Goal: Task Accomplishment & Management: Manage account settings

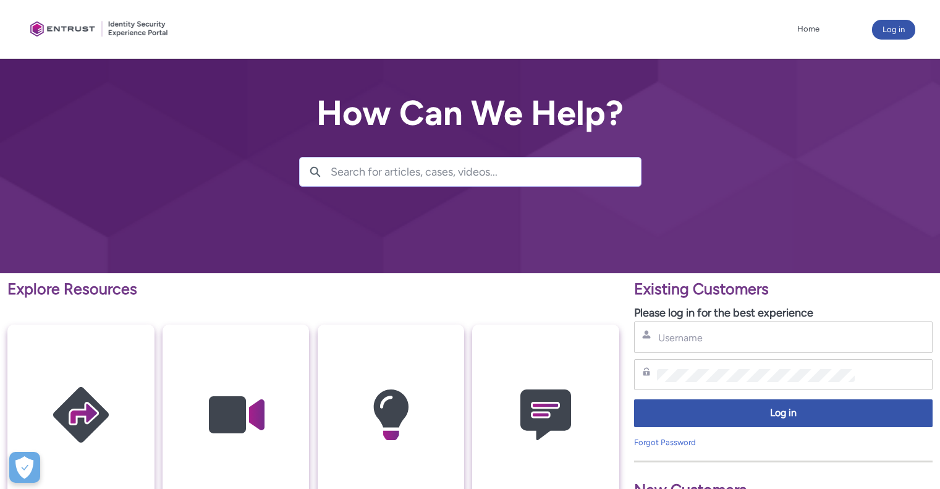
scroll to position [185, 0]
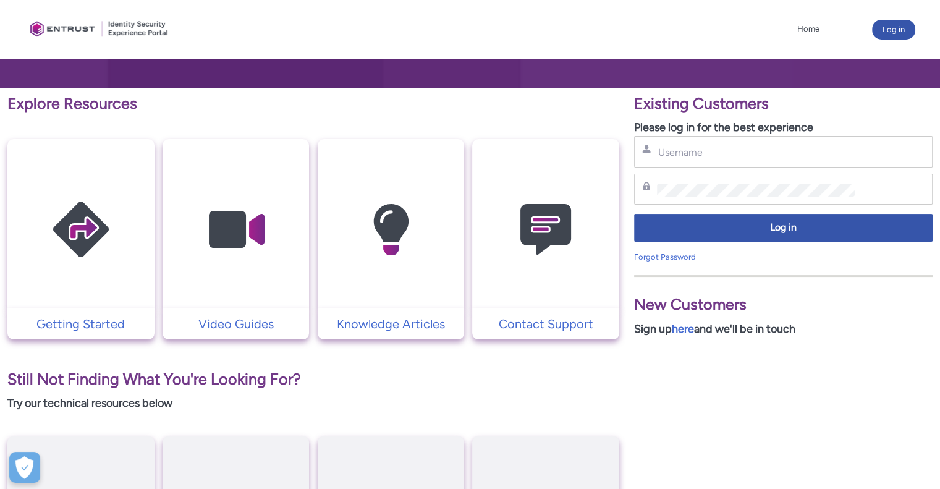
click at [770, 161] on div "Username" at bounding box center [783, 152] width 299 height 32
drag, startPoint x: 769, startPoint y: 158, endPoint x: 769, endPoint y: 151, distance: 6.8
click at [769, 154] on input "Username" at bounding box center [756, 152] width 198 height 13
click at [655, 185] on div "Password" at bounding box center [783, 189] width 283 height 15
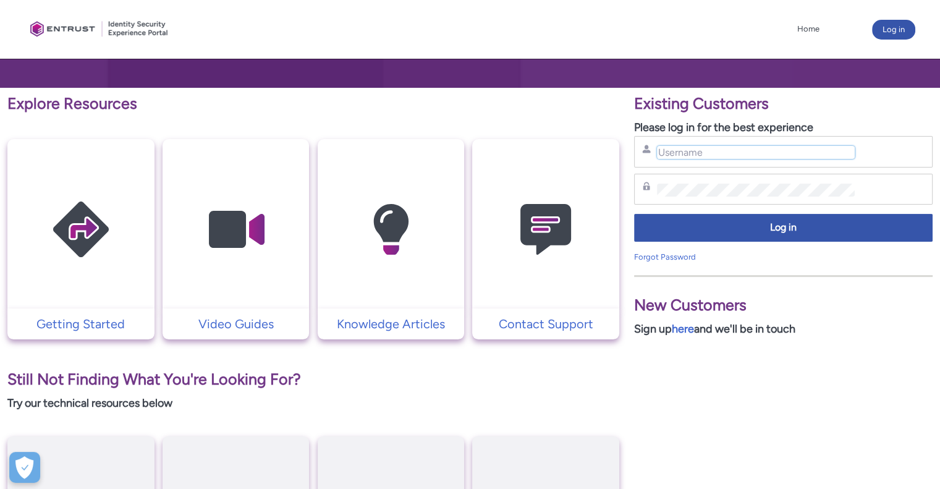
click at [691, 150] on input "Username" at bounding box center [756, 152] width 198 height 13
type input "[PERSON_NAME][EMAIL_ADDRESS][PERSON_NAME][DOMAIN_NAME]"
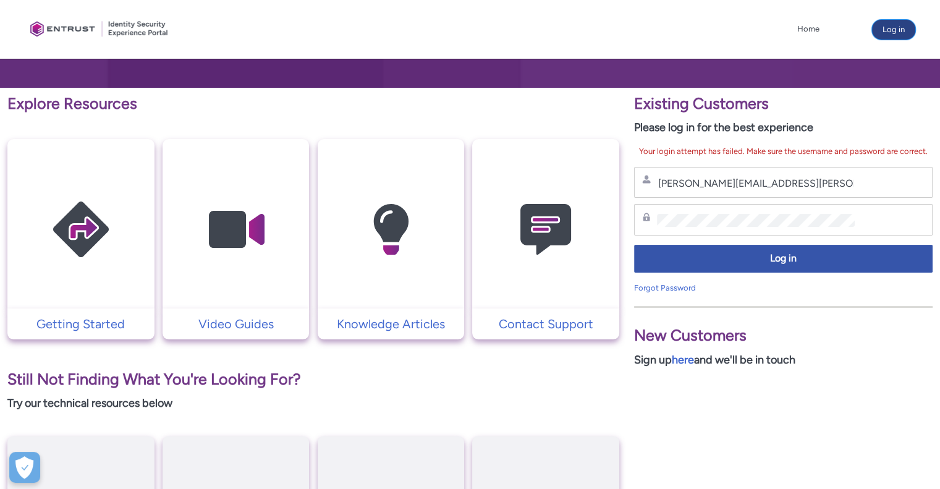
click at [888, 27] on button "Log in" at bounding box center [893, 30] width 43 height 20
